Goal: Transaction & Acquisition: Book appointment/travel/reservation

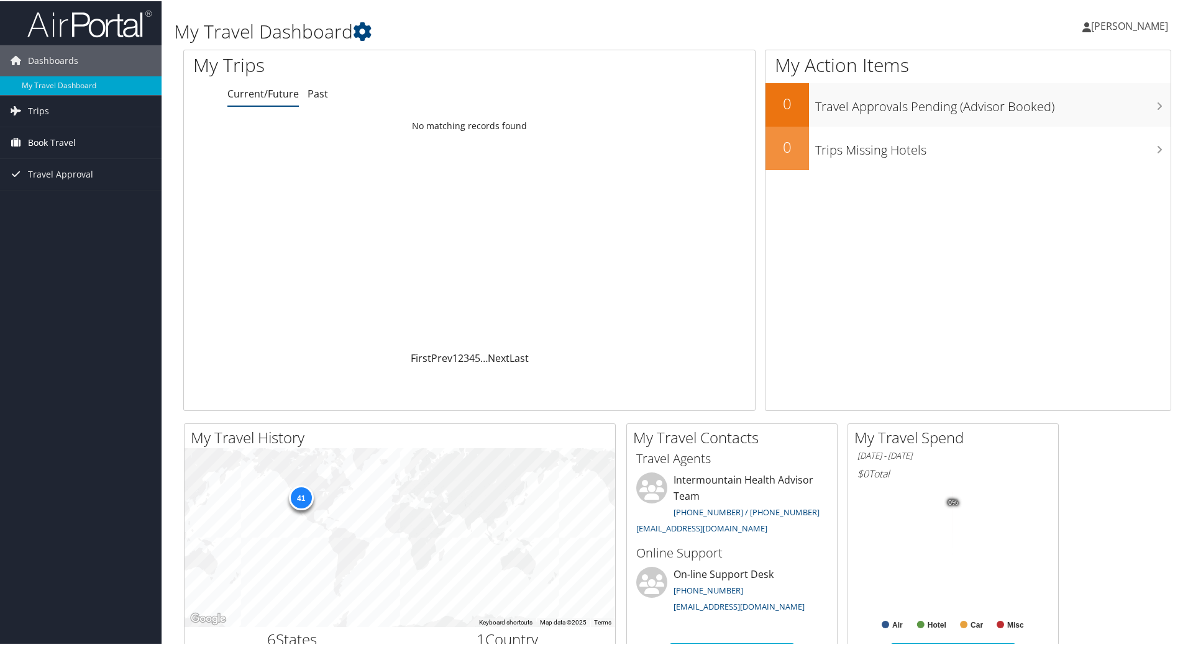
click at [69, 140] on span "Book Travel" at bounding box center [52, 141] width 48 height 31
click at [65, 199] on link "Book/Manage Online Trips" at bounding box center [80, 203] width 161 height 19
click at [59, 140] on span "Book Travel" at bounding box center [52, 141] width 48 height 31
click at [47, 161] on link "Agent Booking Request" at bounding box center [80, 166] width 161 height 19
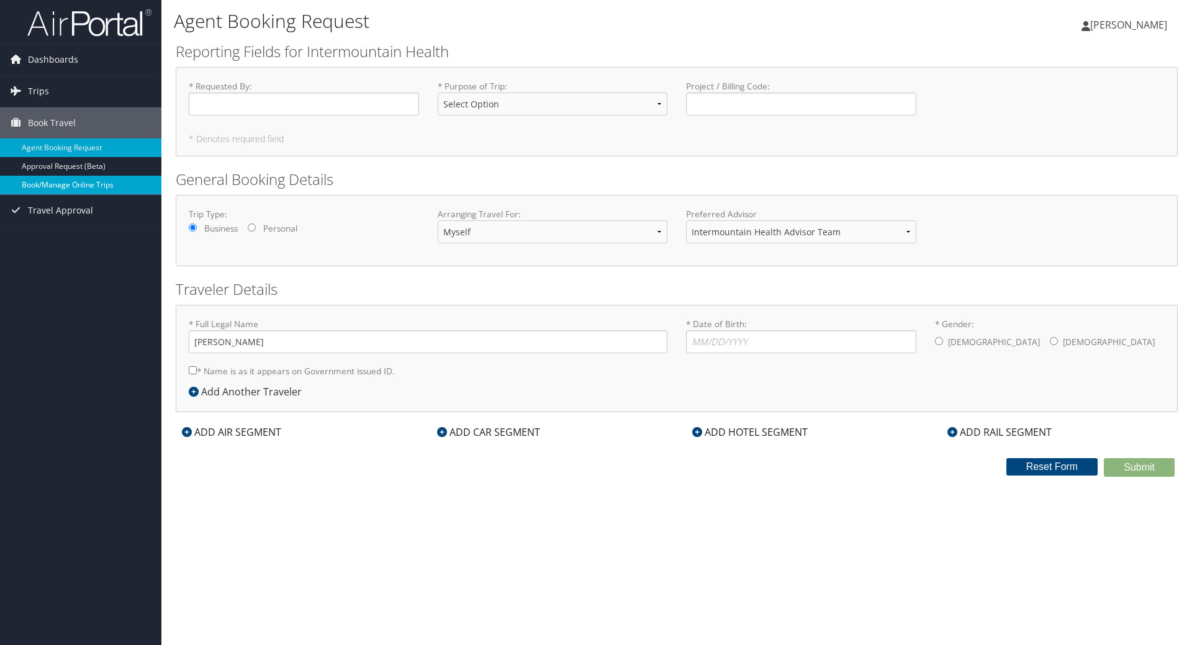
click at [34, 183] on link "Book/Manage Online Trips" at bounding box center [80, 185] width 161 height 19
